Goal: Task Accomplishment & Management: Use online tool/utility

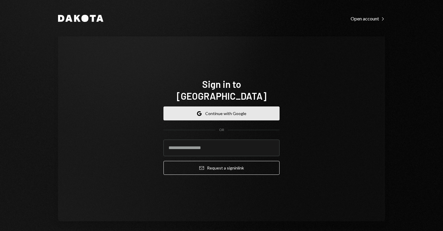
click at [222, 110] on button "Google Continue with Google" at bounding box center [222, 114] width 116 height 14
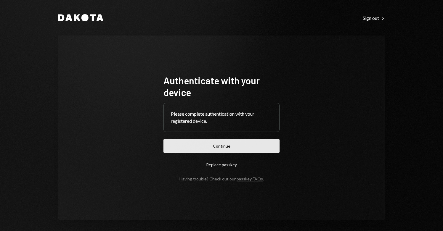
click at [222, 146] on button "Continue" at bounding box center [222, 146] width 116 height 14
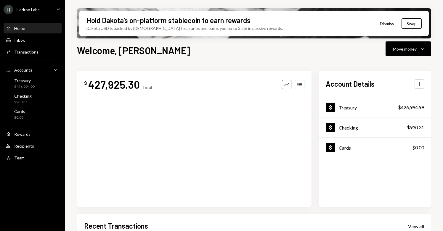
click at [35, 8] on div "Hadron Labs" at bounding box center [28, 9] width 23 height 5
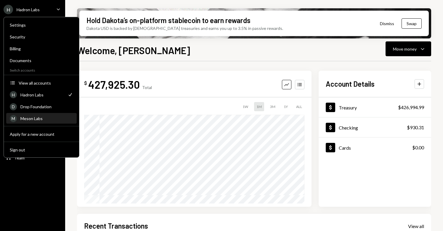
click at [46, 118] on div "Meson Labs" at bounding box center [46, 118] width 53 height 5
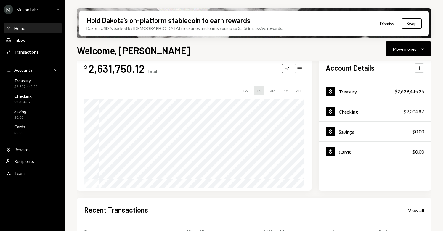
scroll to position [17, 0]
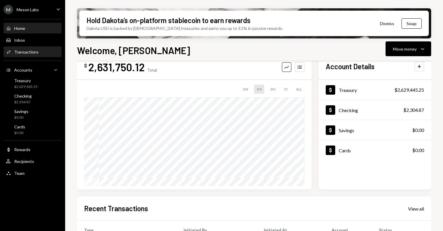
click at [34, 51] on div "Transactions" at bounding box center [26, 51] width 24 height 5
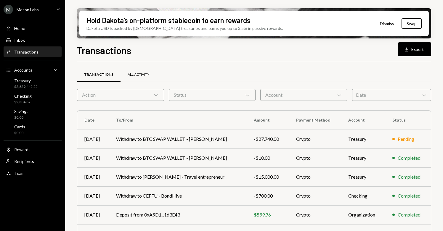
click at [135, 74] on div "All Activity" at bounding box center [139, 74] width 22 height 5
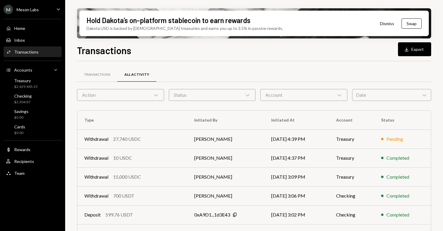
click at [382, 24] on button "Dismiss" at bounding box center [387, 24] width 29 height 14
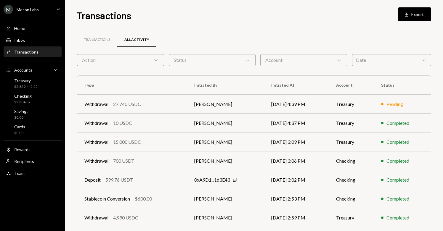
click at [27, 9] on div "Meson Labs" at bounding box center [28, 9] width 22 height 5
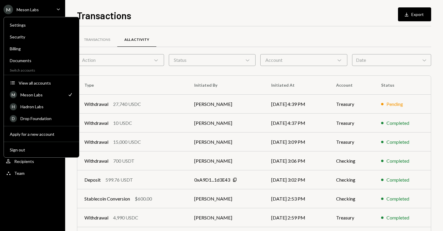
click at [248, 27] on div "Transactions All Activity Action Chevron Down Status Chevron Down Account Chevr…" at bounding box center [254, 167] width 354 height 283
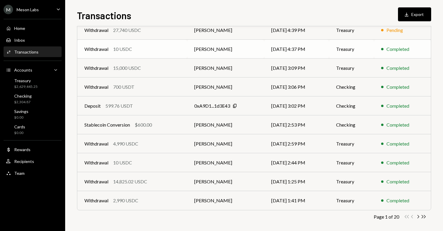
scroll to position [78, 0]
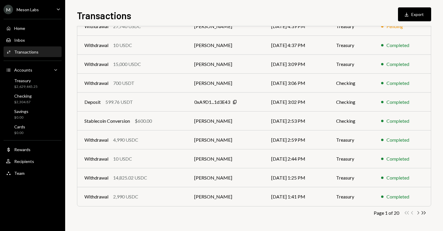
click at [418, 213] on icon "Chevron Right" at bounding box center [419, 213] width 6 height 6
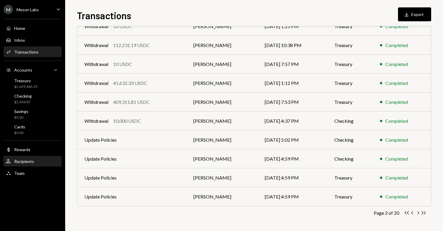
click at [30, 162] on div "Recipients" at bounding box center [24, 161] width 20 height 5
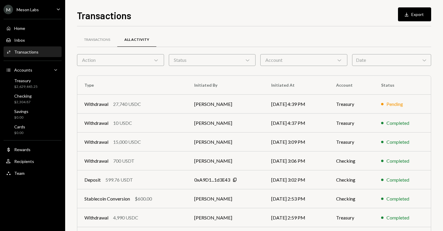
click at [28, 13] on div "M Meson Labs" at bounding box center [21, 9] width 35 height 9
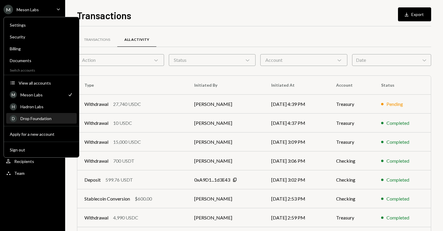
click at [37, 120] on div "Drop Foundation" at bounding box center [46, 118] width 53 height 5
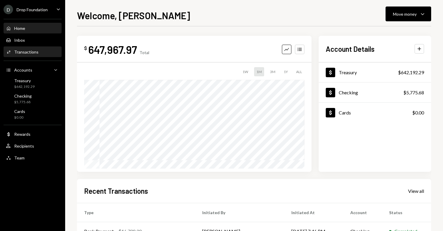
click at [36, 49] on div "Transactions" at bounding box center [26, 51] width 24 height 5
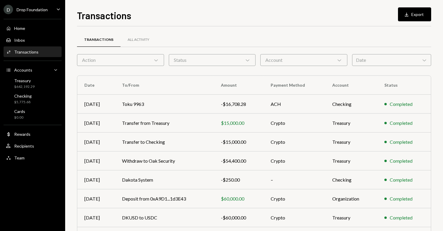
click at [303, 58] on div "Account Chevron Down" at bounding box center [304, 60] width 87 height 12
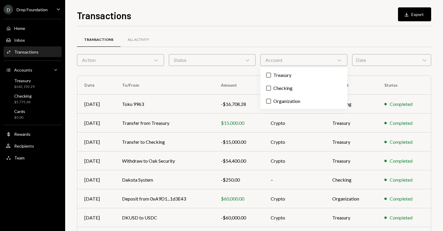
click at [303, 58] on div "Account Chevron Down" at bounding box center [304, 60] width 87 height 12
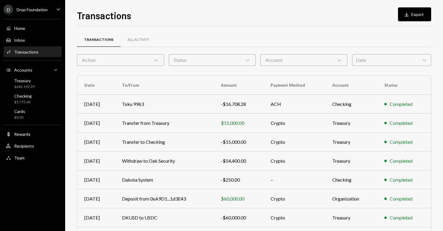
click at [176, 59] on div "Status Chevron Down" at bounding box center [212, 60] width 87 height 12
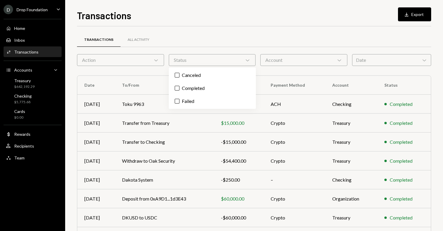
click at [176, 59] on div "Status Chevron Down" at bounding box center [212, 60] width 87 height 12
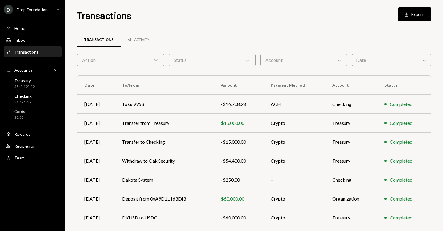
click at [121, 60] on div "Action Chevron Down" at bounding box center [120, 60] width 87 height 12
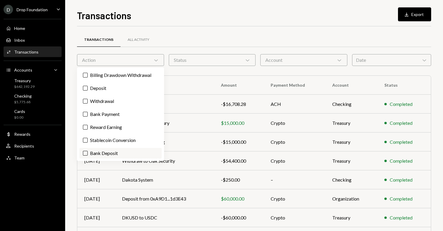
click at [85, 154] on button "Bank Deposit" at bounding box center [85, 153] width 5 height 5
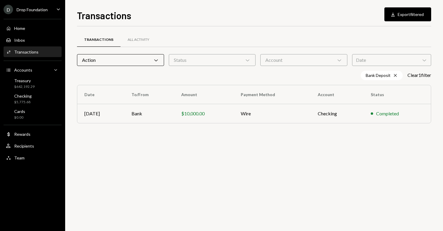
click at [193, 154] on div "Transactions All Activity Action Chevron Down Status Chevron Down Account Chevr…" at bounding box center [254, 128] width 354 height 205
click at [111, 57] on div "Action Chevron Down" at bounding box center [120, 60] width 87 height 12
click at [132, 35] on div "All Activity" at bounding box center [139, 40] width 36 height 14
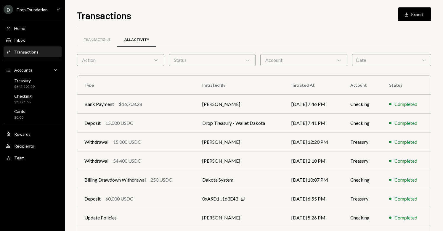
click at [128, 63] on div "Action Chevron Down" at bounding box center [120, 60] width 87 height 12
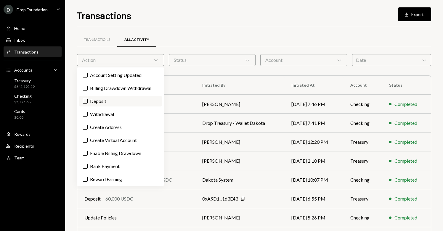
click at [103, 101] on label "Deposit" at bounding box center [120, 101] width 82 height 11
click at [88, 101] on button "Deposit" at bounding box center [85, 101] width 5 height 5
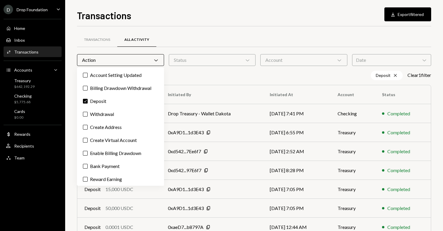
click at [223, 78] on div "Deposit Cross Clear 1 filter" at bounding box center [254, 75] width 354 height 9
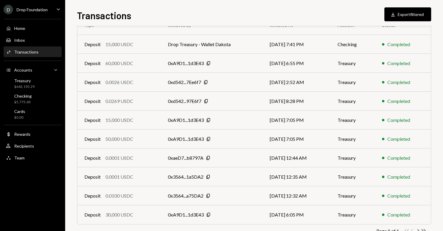
scroll to position [87, 0]
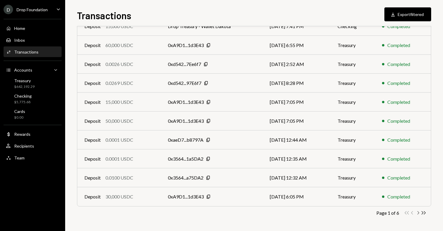
click at [419, 214] on icon "Chevron Right" at bounding box center [419, 213] width 6 height 6
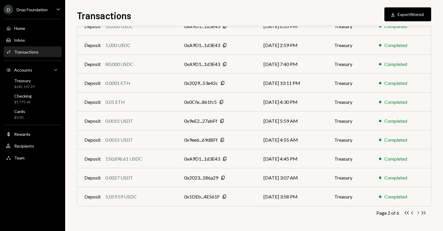
click at [420, 213] on icon "Chevron Right" at bounding box center [419, 213] width 6 height 6
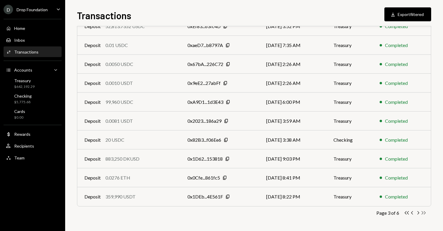
click at [425, 214] on icon "Double Arrow Right" at bounding box center [424, 213] width 6 height 6
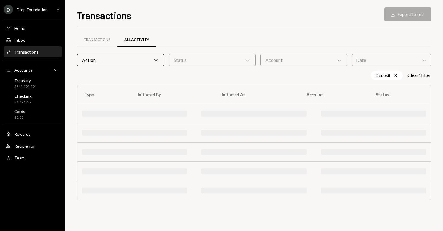
scroll to position [0, 0]
